Goal: Transaction & Acquisition: Purchase product/service

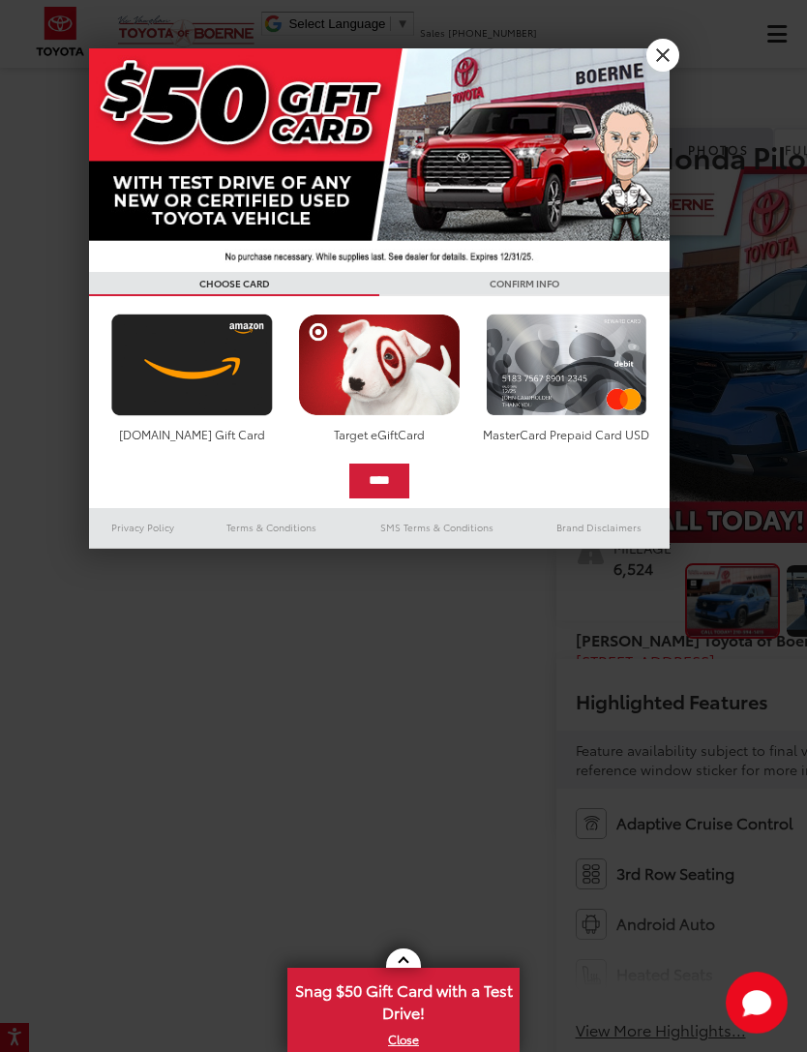
click at [664, 62] on link "X" at bounding box center [662, 55] width 33 height 33
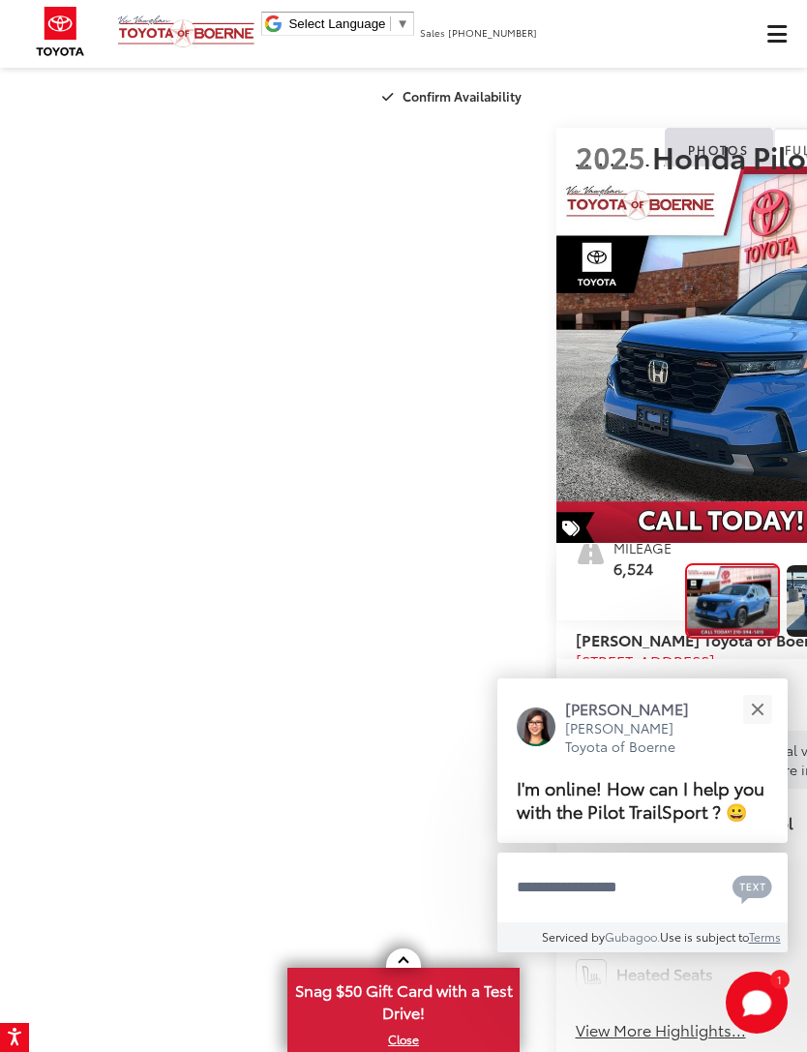
click at [752, 690] on button "Close" at bounding box center [757, 709] width 42 height 42
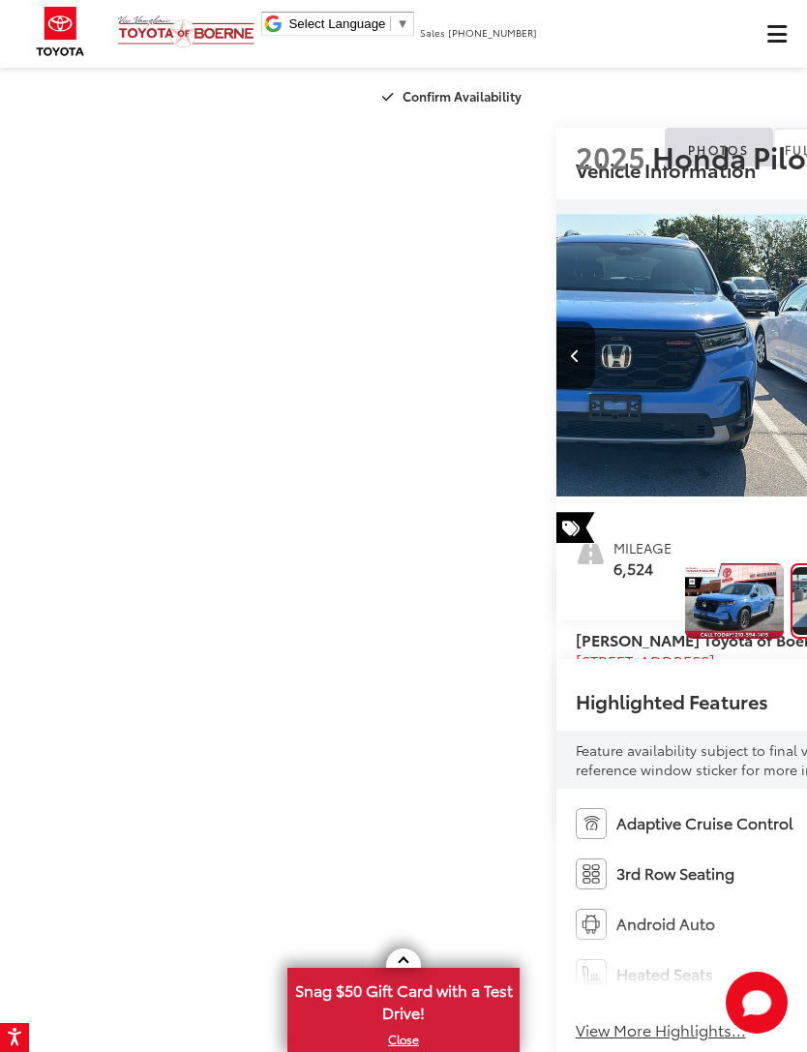
scroll to position [0, 807]
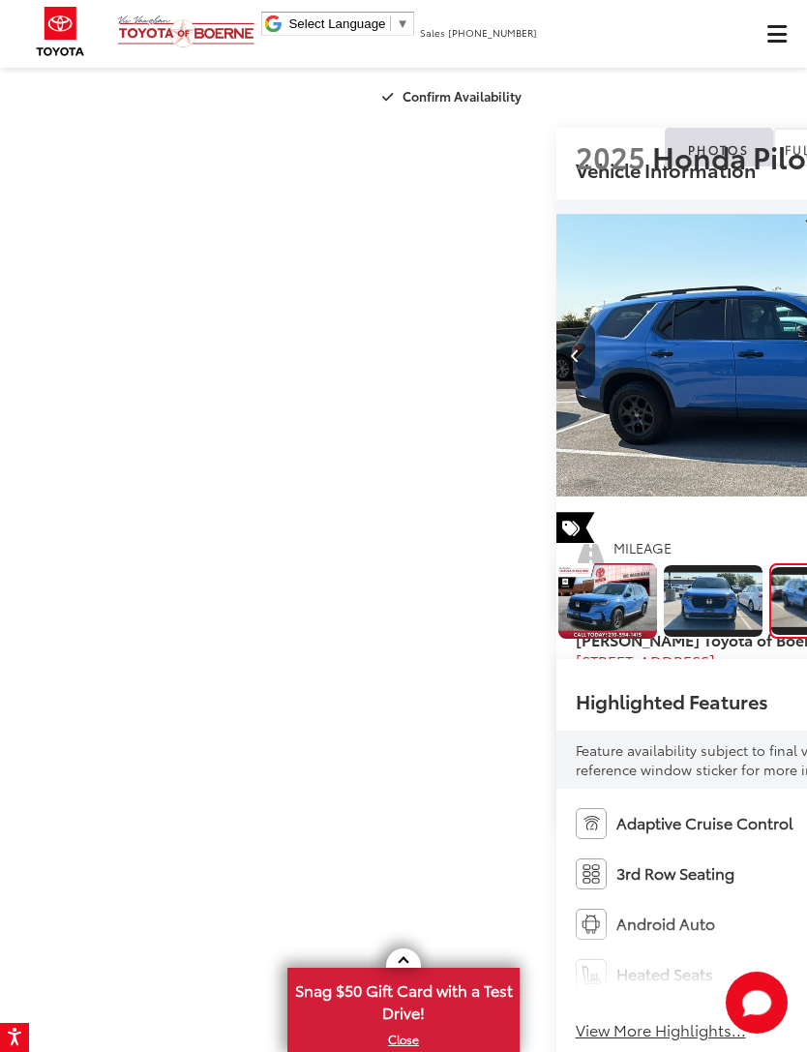
scroll to position [0, 142]
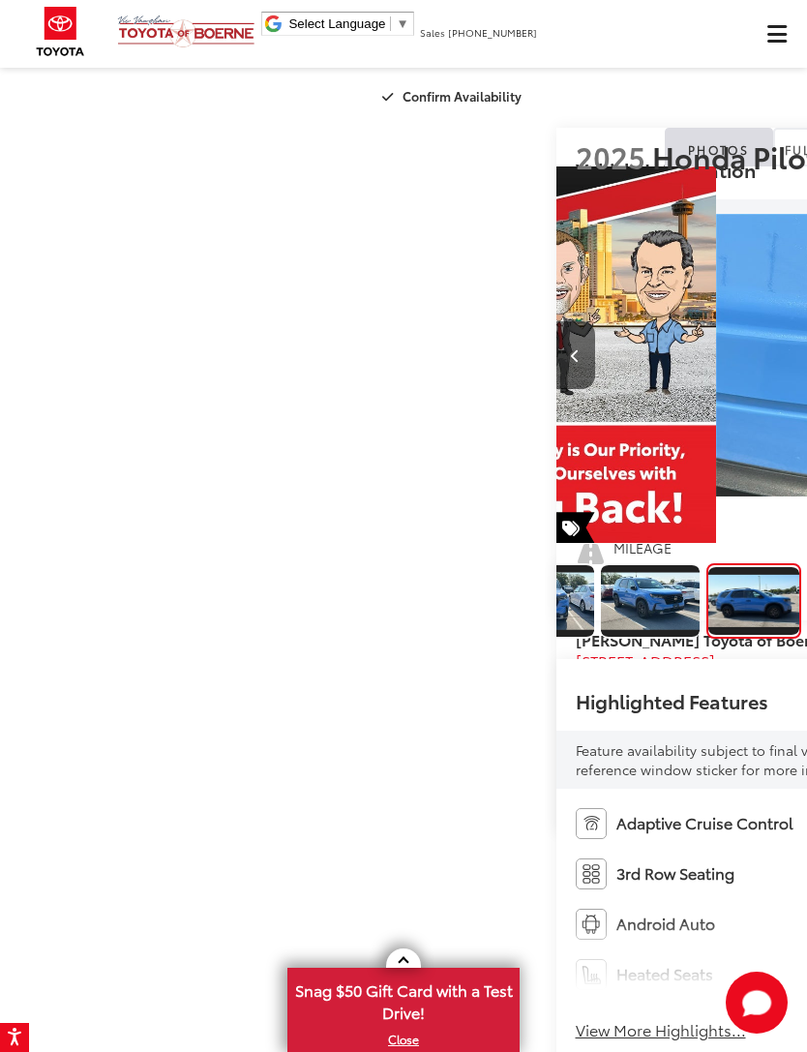
scroll to position [0, 2421]
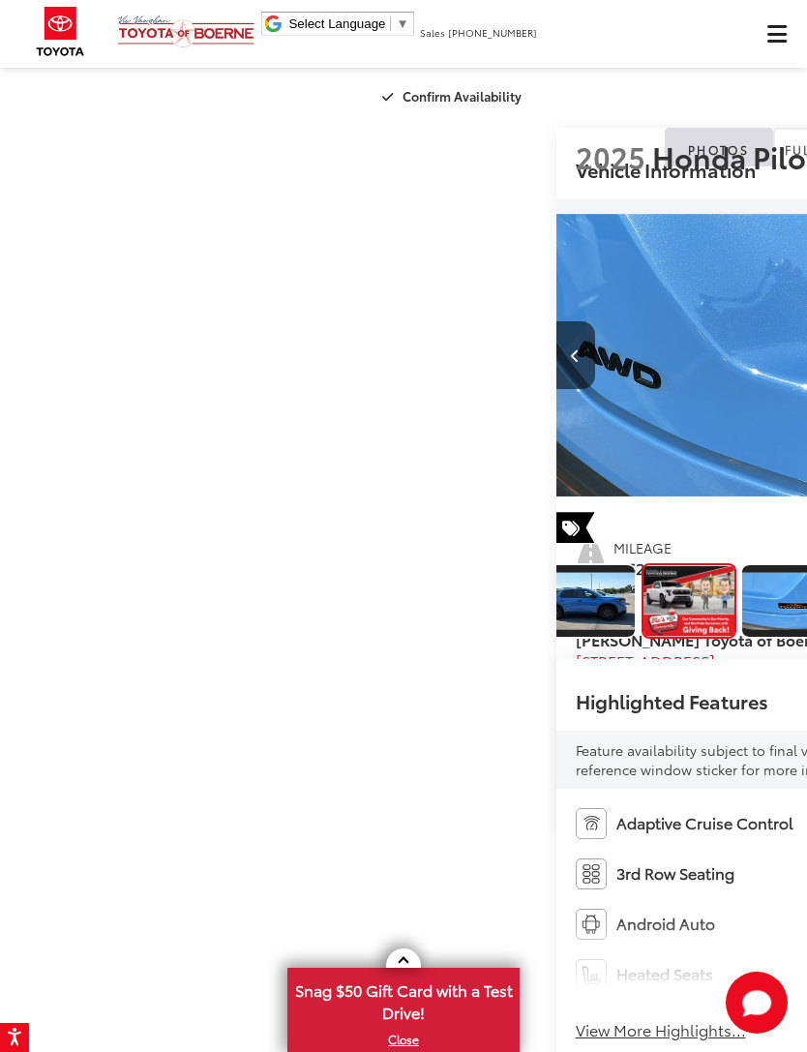
scroll to position [0, 3227]
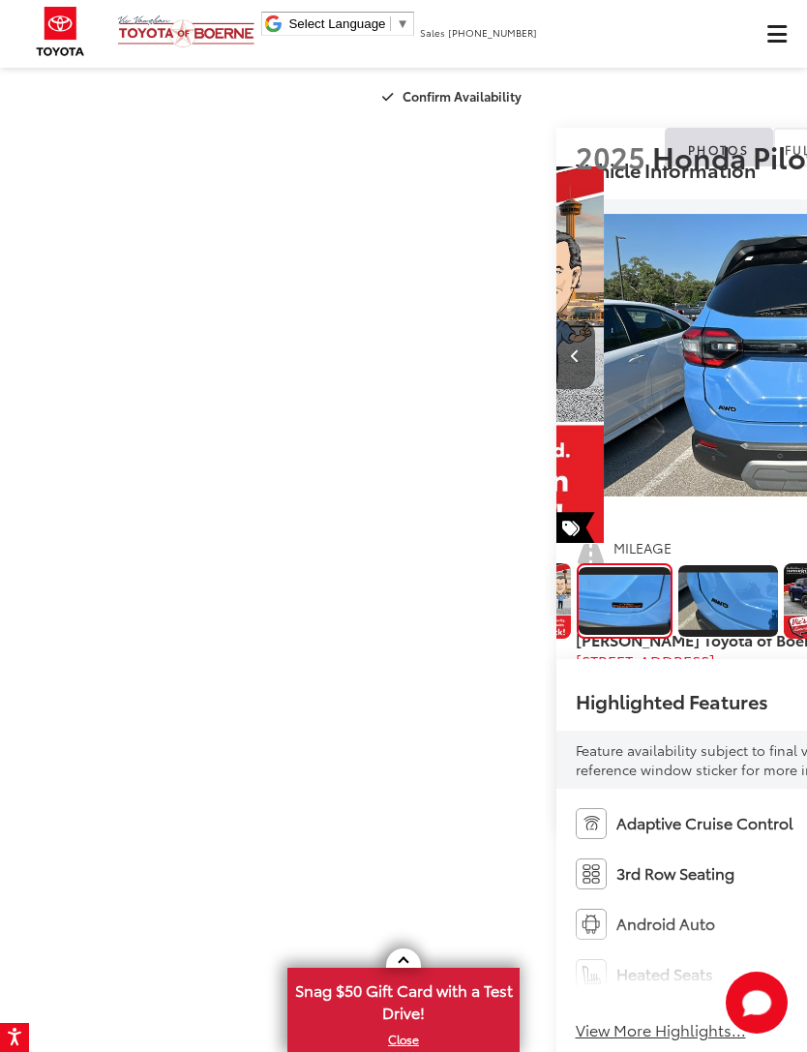
scroll to position [0, 650]
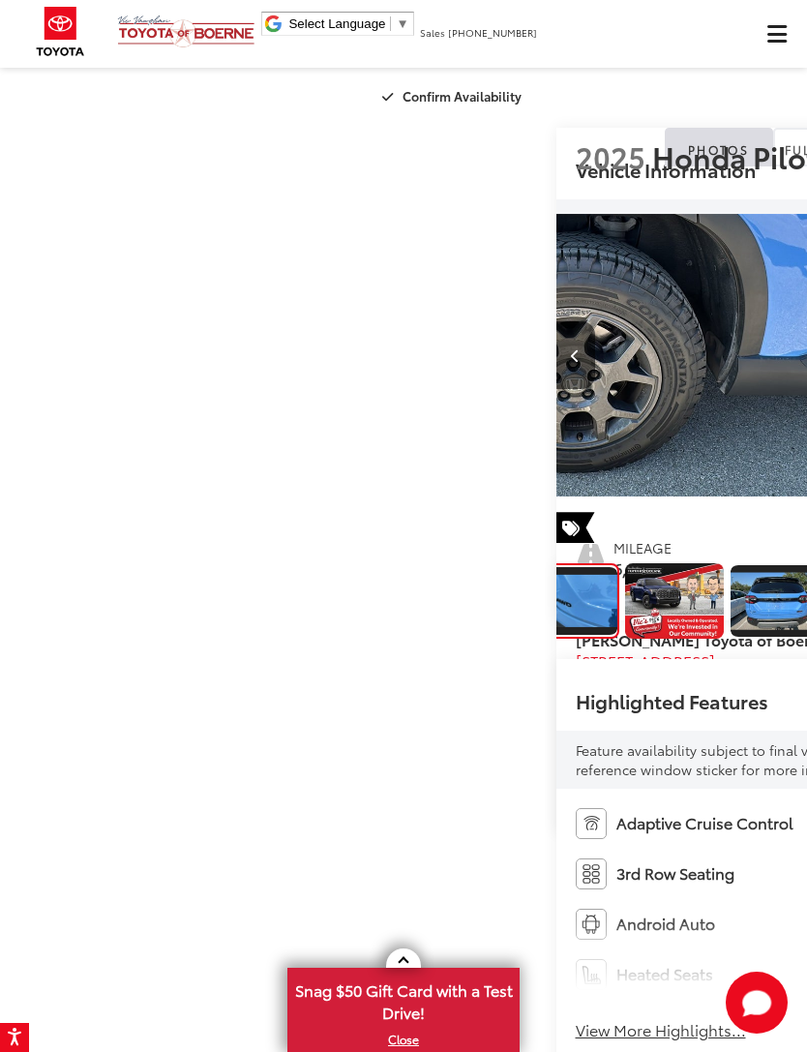
scroll to position [0, 819]
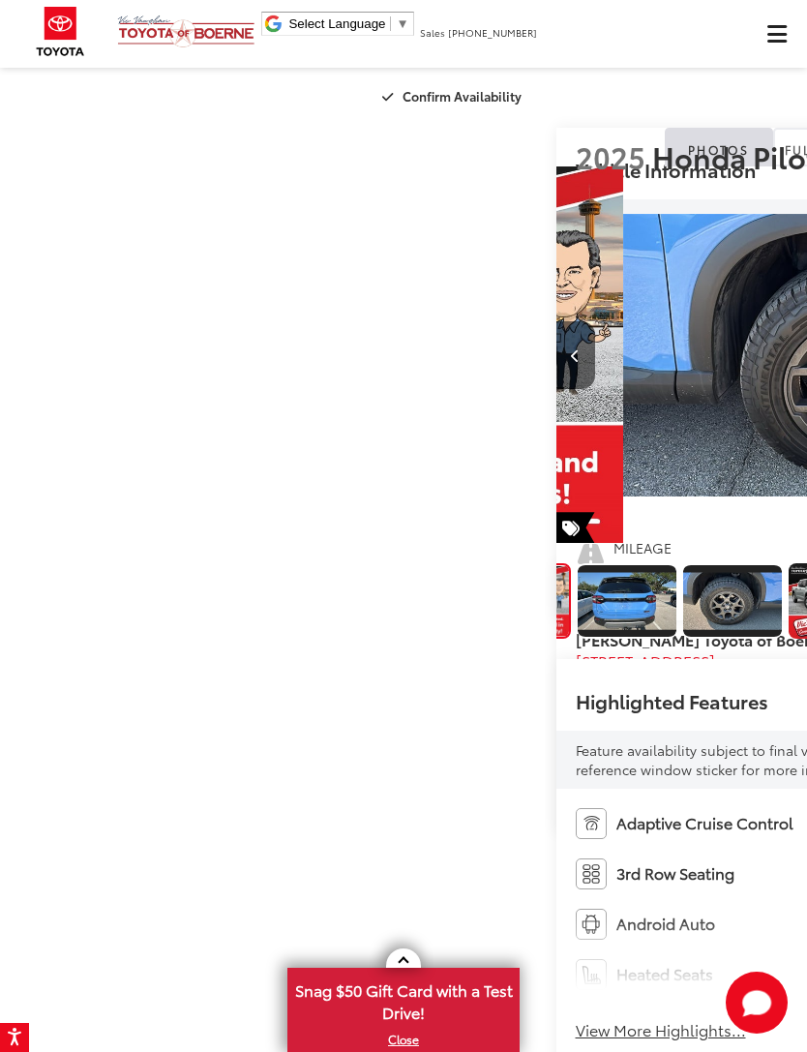
scroll to position [0, 989]
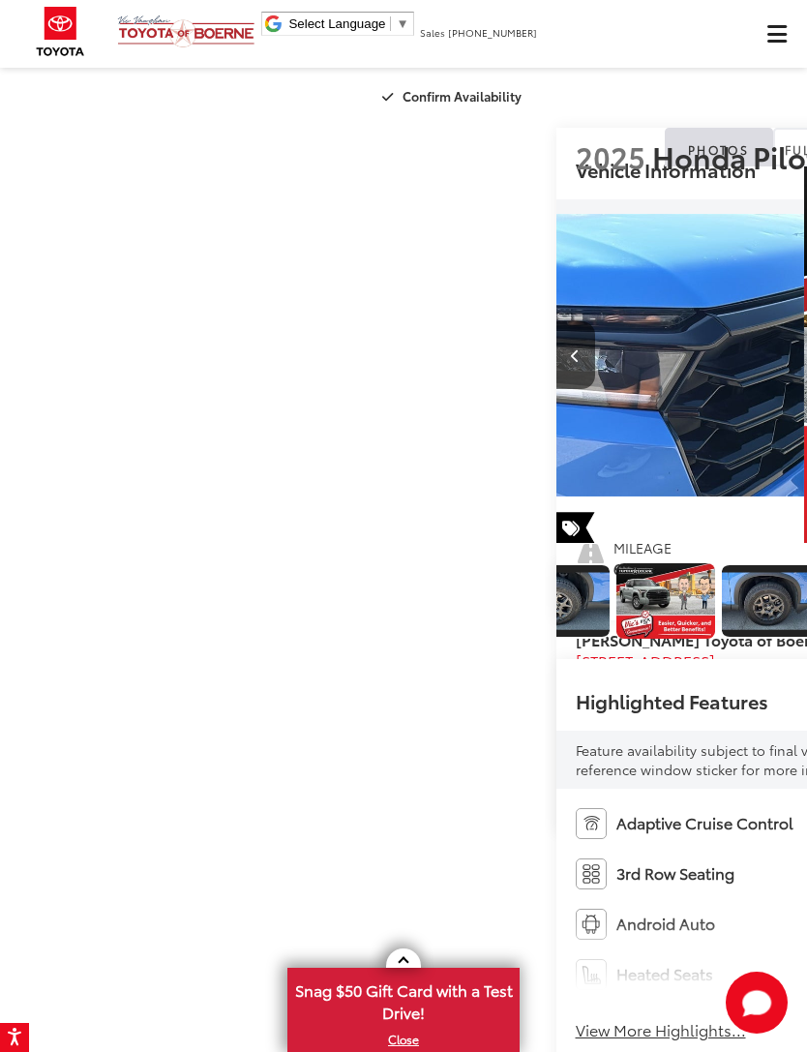
scroll to position [0, 0]
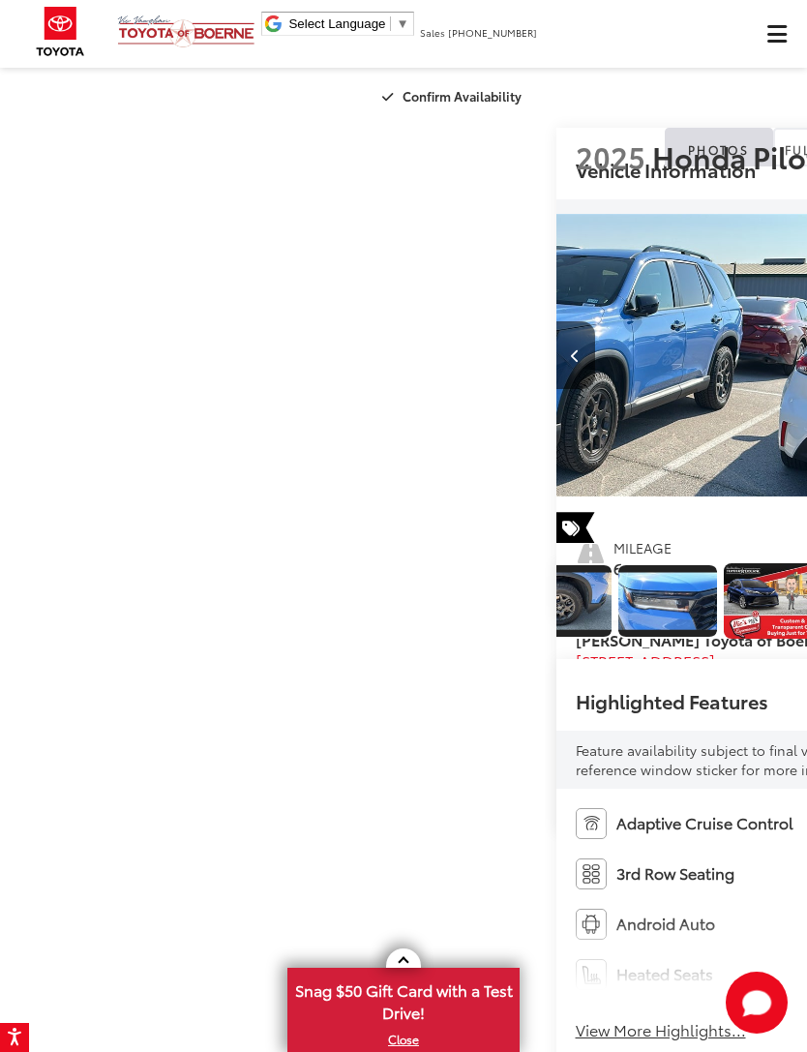
click at [556, 389] on button "Previous image" at bounding box center [575, 355] width 39 height 68
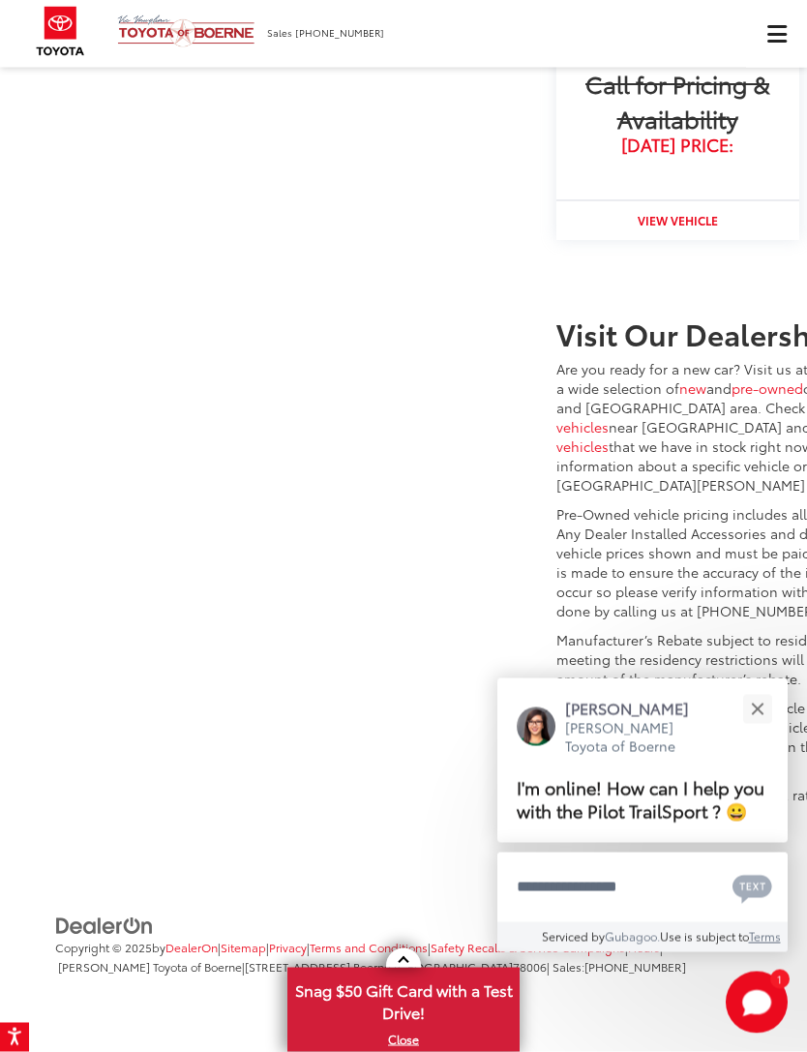
scroll to position [3278, 0]
click at [738, 705] on button "Close" at bounding box center [757, 709] width 42 height 42
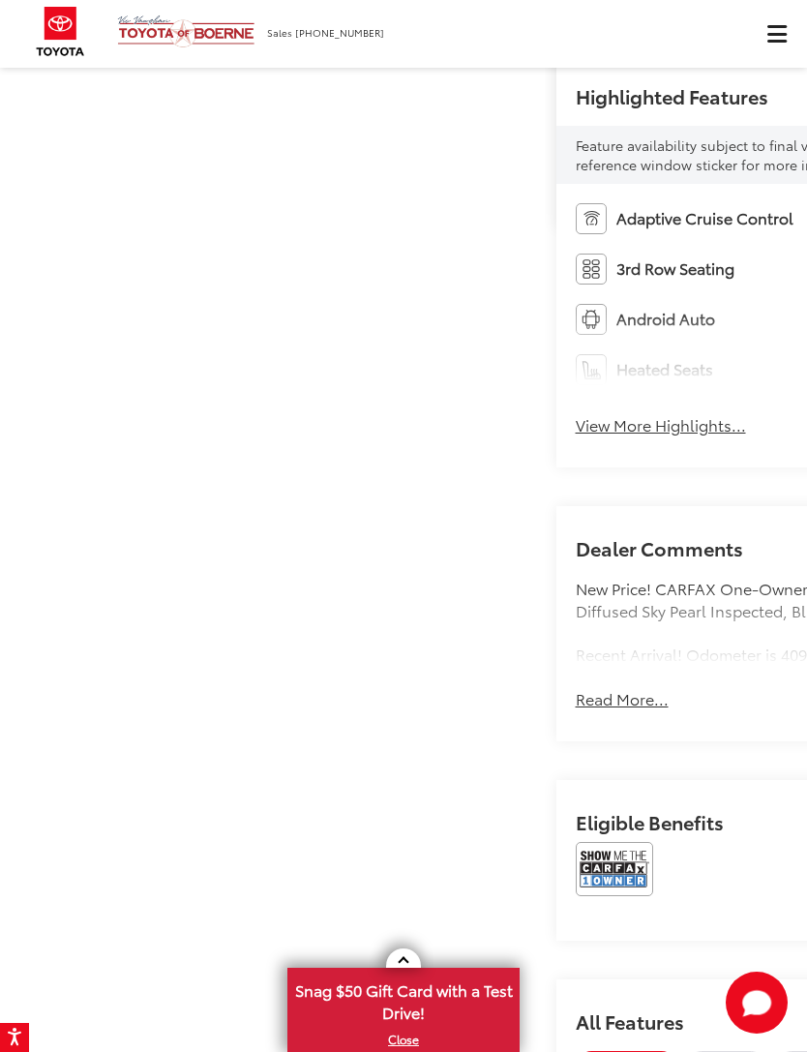
scroll to position [604, 0]
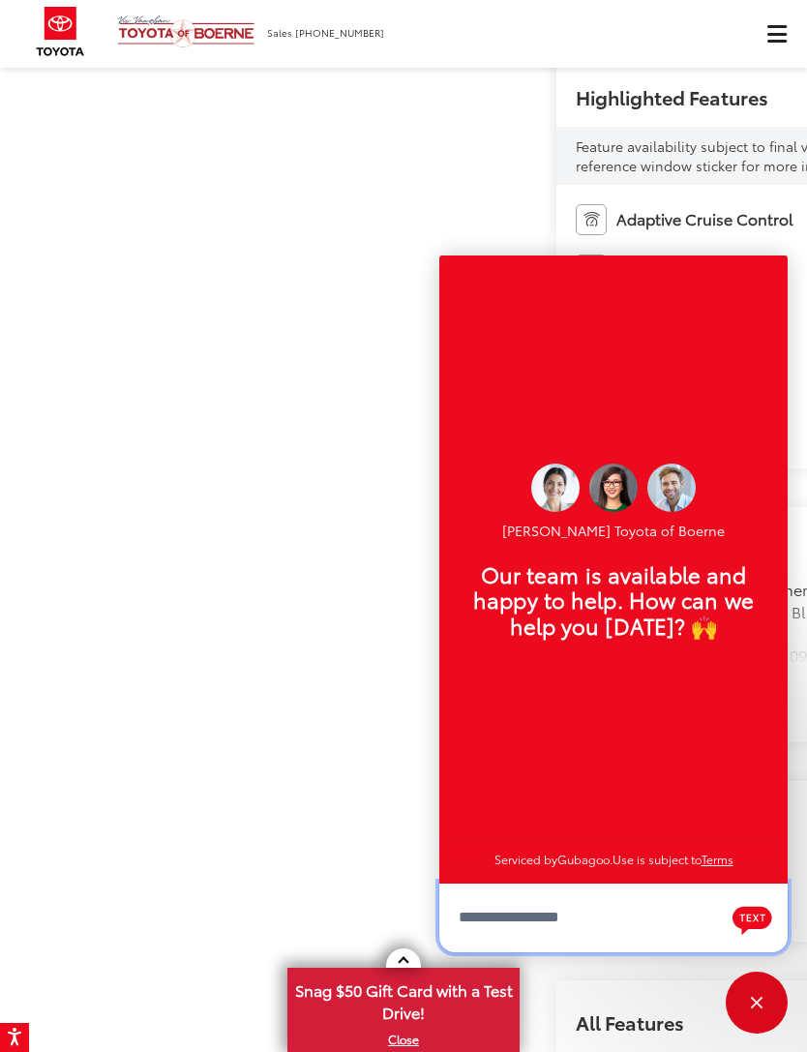
scroll to position [22, 0]
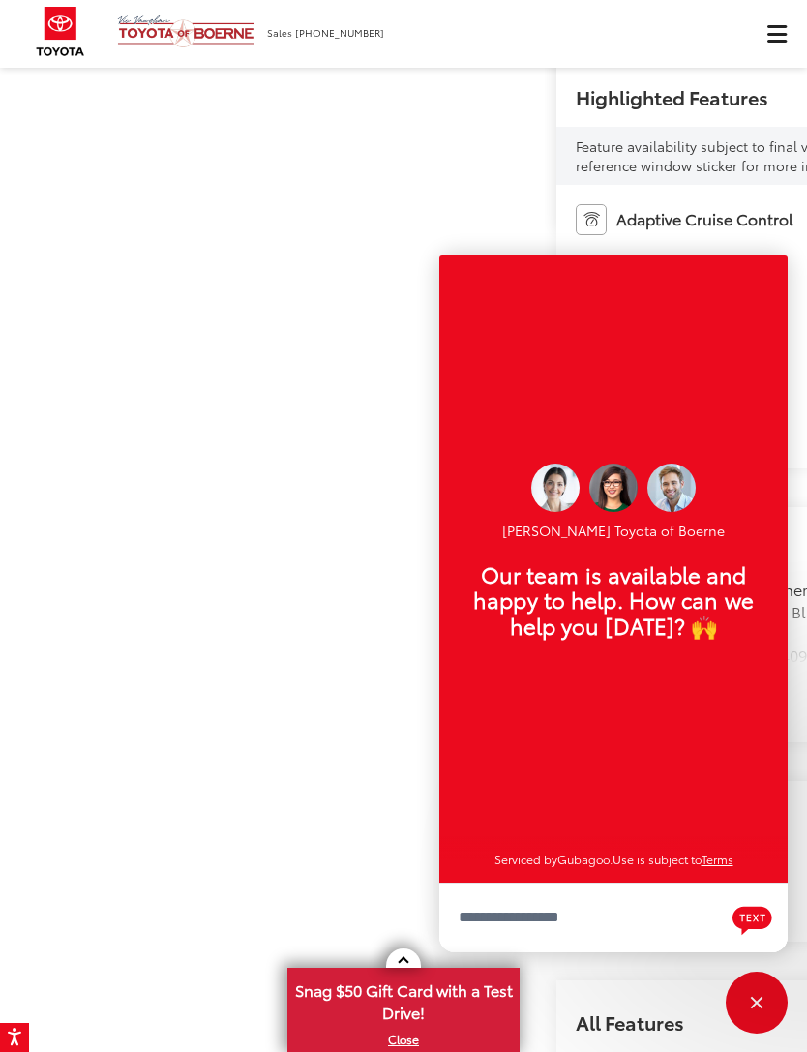
click at [759, 1004] on div "Close" at bounding box center [757, 1002] width 13 height 13
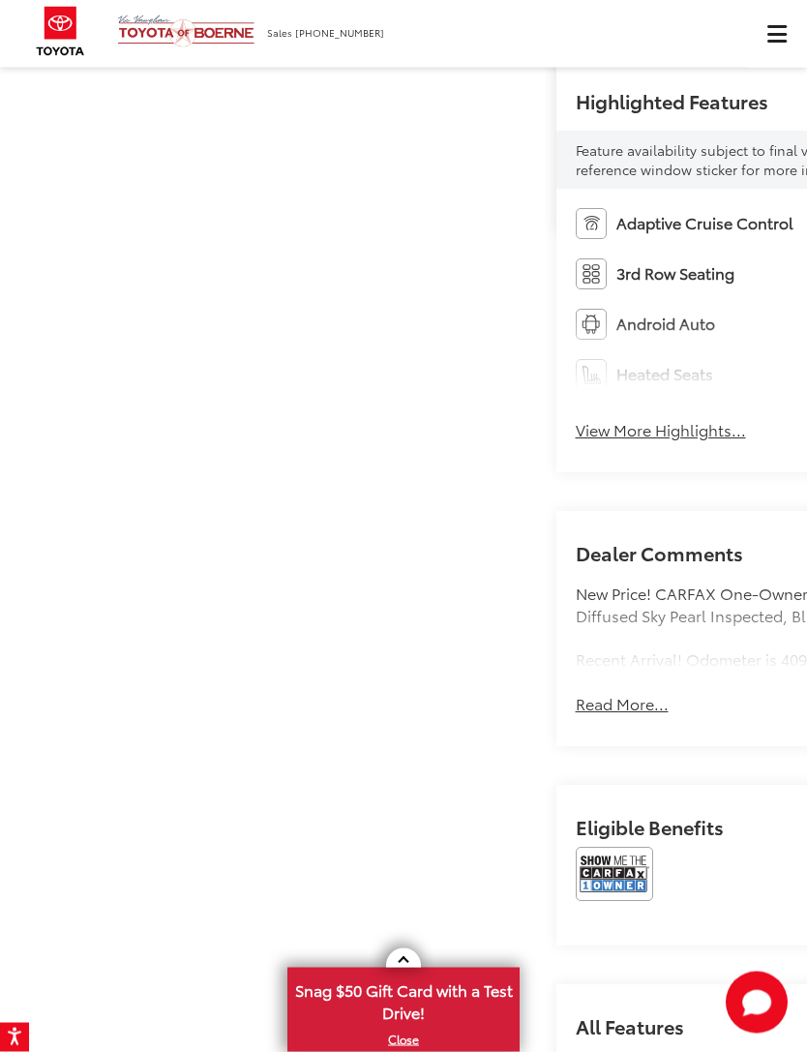
scroll to position [600, 0]
click at [455, 1028] on span "Snag $50 Gift Card with a Test Drive!" at bounding box center [403, 998] width 228 height 59
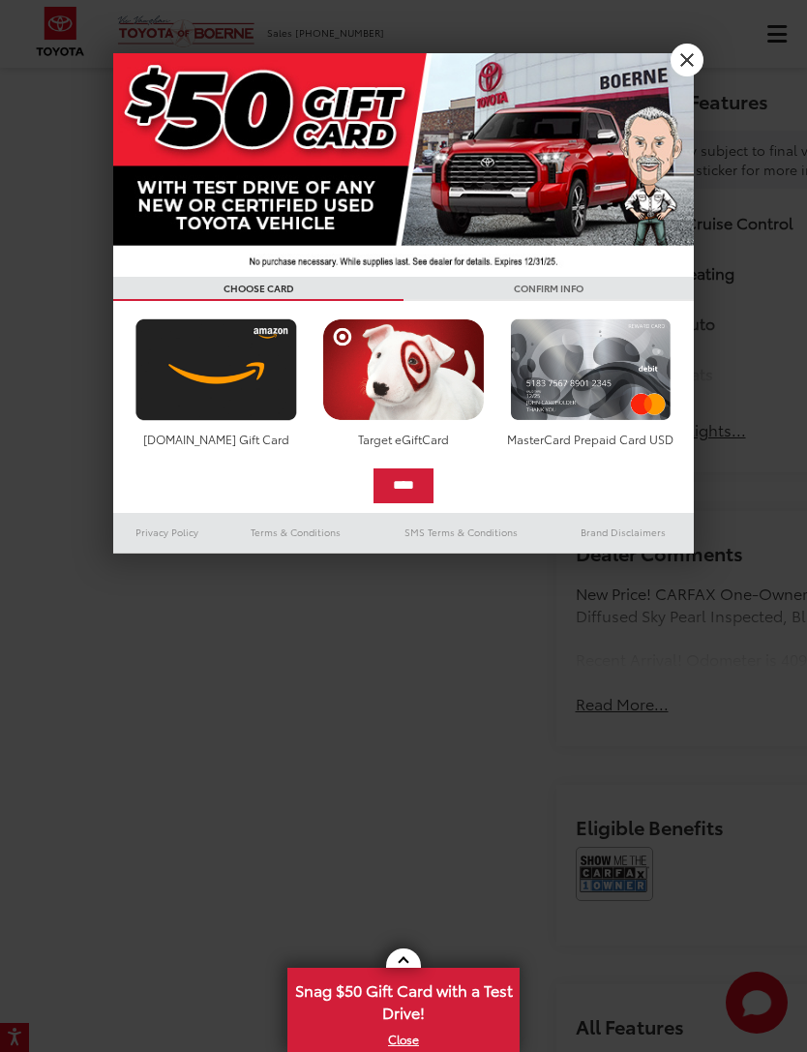
click at [670, 69] on img at bounding box center [403, 164] width 580 height 223
click at [679, 69] on link "X" at bounding box center [686, 60] width 33 height 33
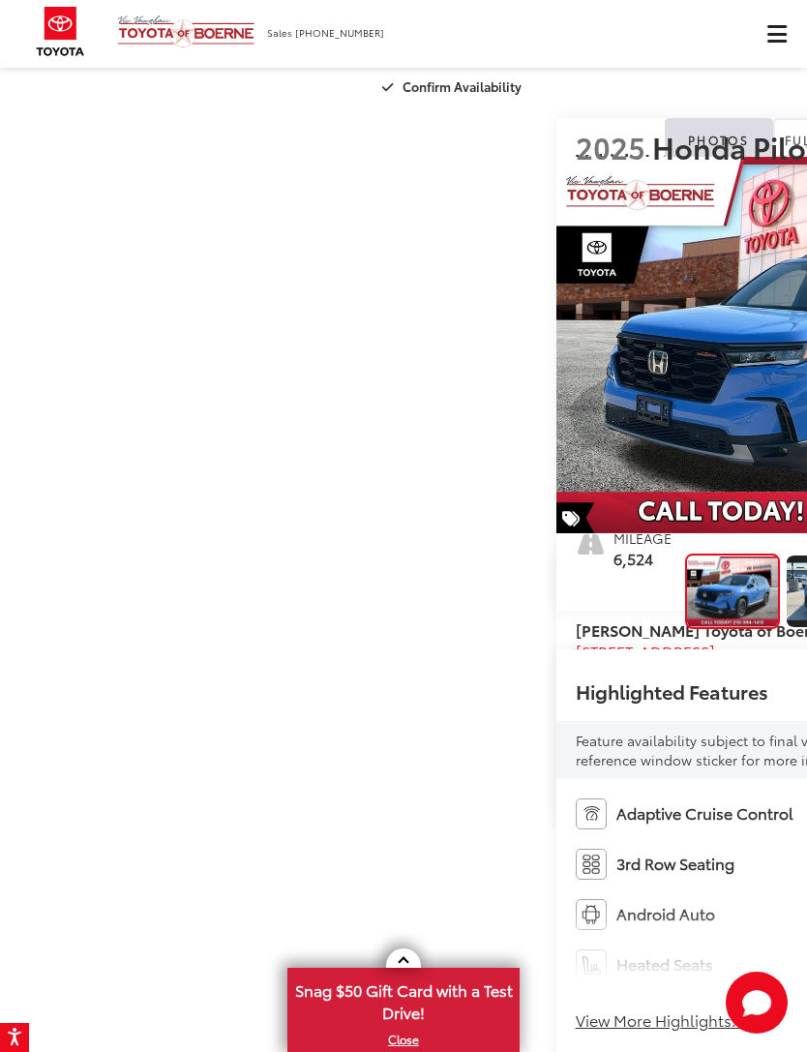
scroll to position [0, 0]
